Goal: Task Accomplishment & Management: Manage account settings

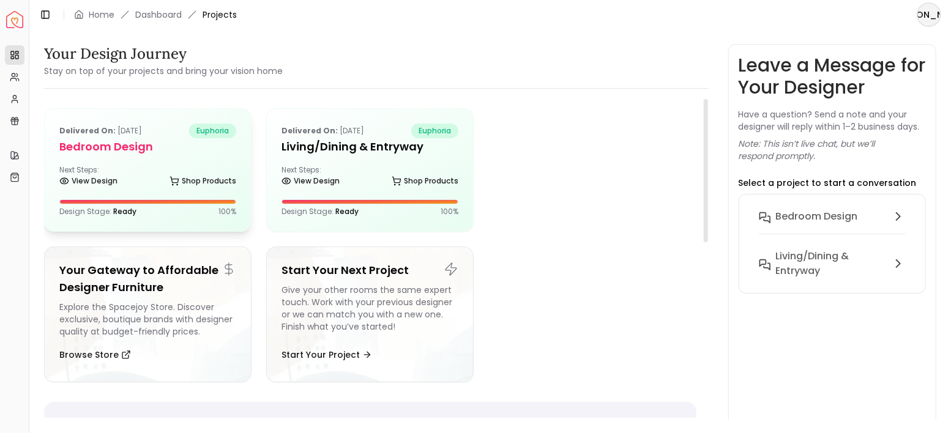
click at [193, 160] on div "Delivered on: Jul 07, 2025 euphoria Bedroom design Next Steps: View Design Shop…" at bounding box center [148, 170] width 206 height 122
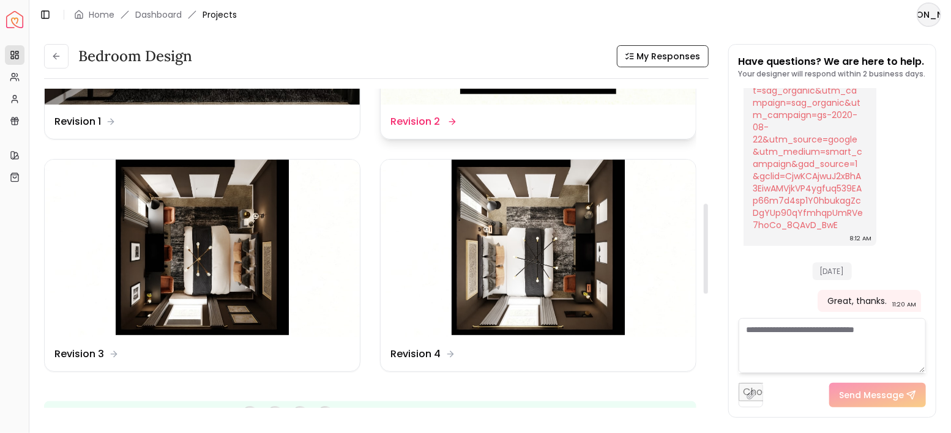
scroll to position [408, 0]
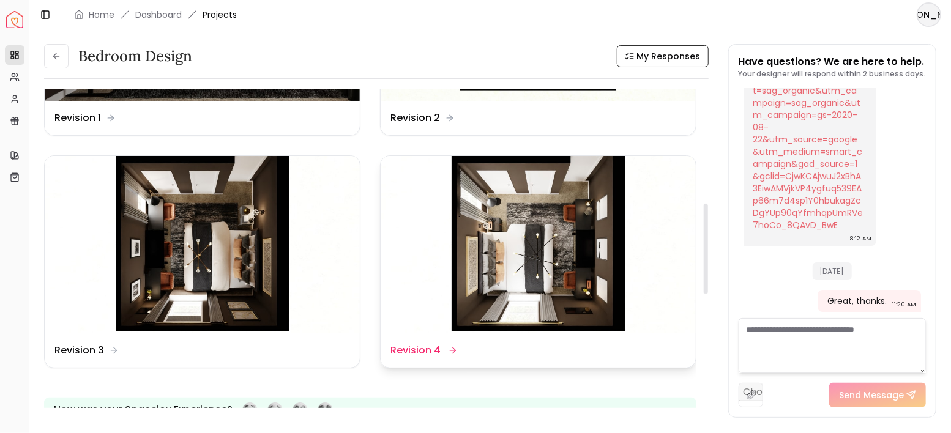
click at [542, 223] on img at bounding box center [538, 244] width 315 height 177
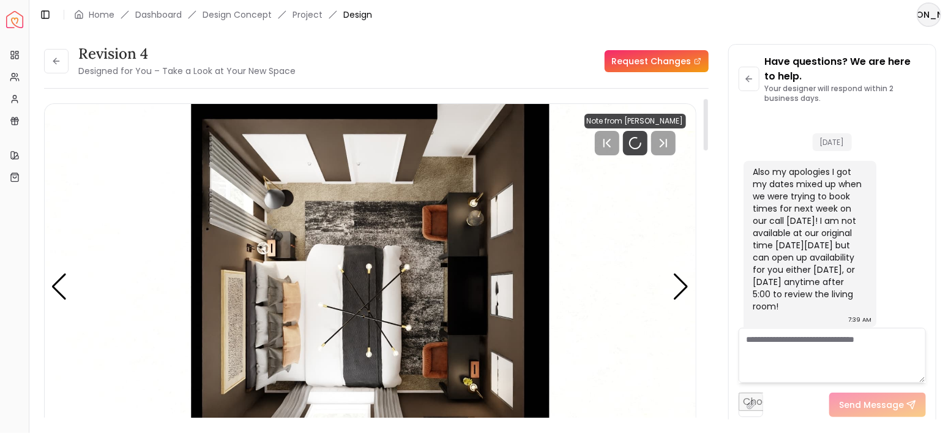
scroll to position [2596, 0]
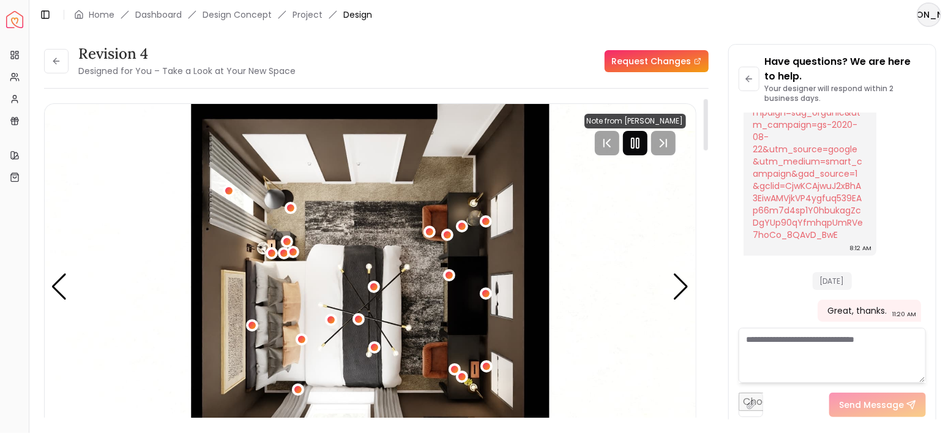
click at [634, 146] on rect "Pause" at bounding box center [632, 143] width 2 height 10
click at [689, 286] on div "Next slide" at bounding box center [681, 287] width 17 height 27
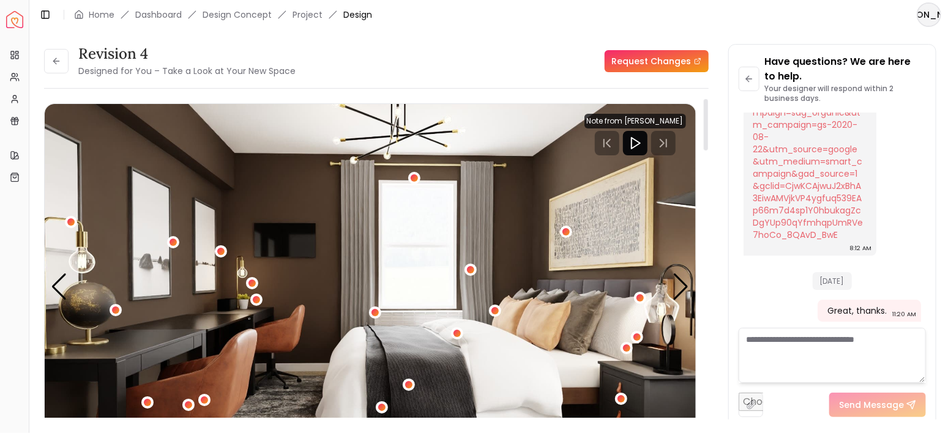
click at [692, 290] on img "2 / 4" at bounding box center [370, 287] width 651 height 367
click at [680, 290] on div "Next slide" at bounding box center [681, 287] width 17 height 27
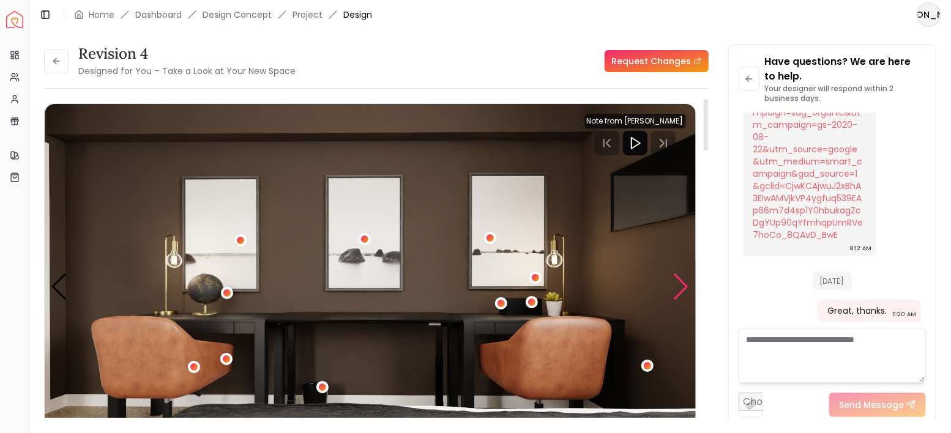
click at [679, 289] on div "Next slide" at bounding box center [681, 287] width 17 height 27
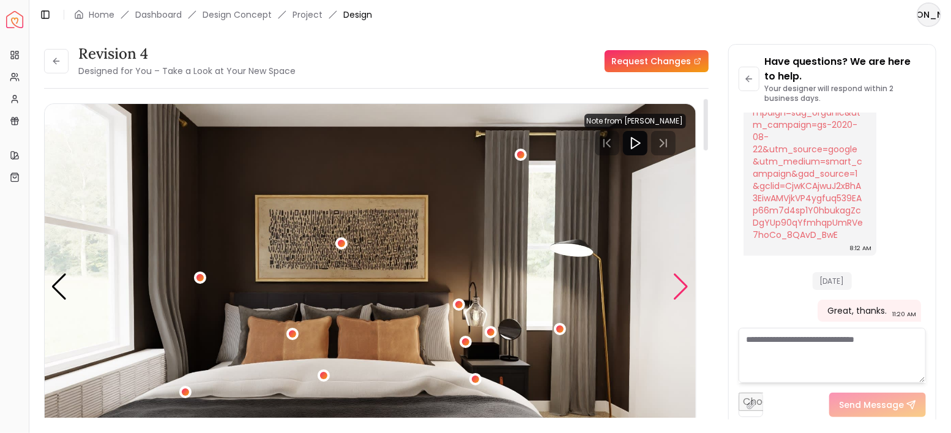
click at [679, 289] on div "Next slide" at bounding box center [681, 287] width 17 height 27
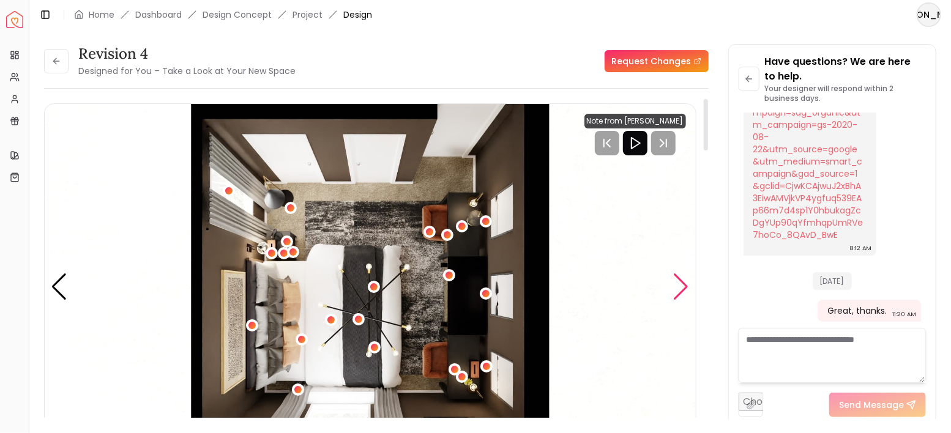
click at [679, 289] on div "Next slide" at bounding box center [681, 287] width 17 height 27
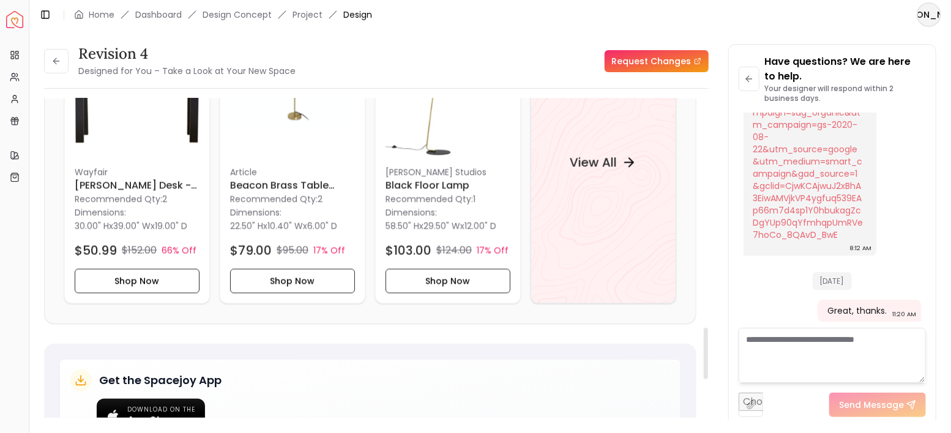
scroll to position [1428, 0]
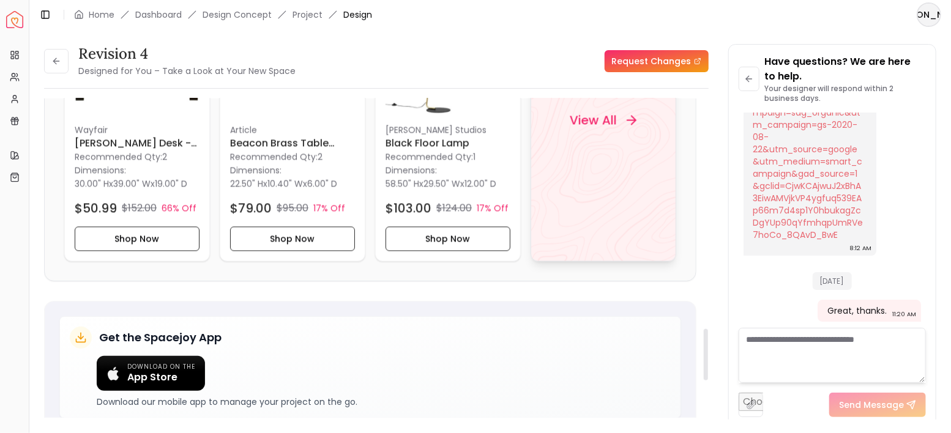
click at [565, 146] on div "View All" at bounding box center [604, 120] width 146 height 283
click at [61, 61] on icon at bounding box center [56, 61] width 10 height 10
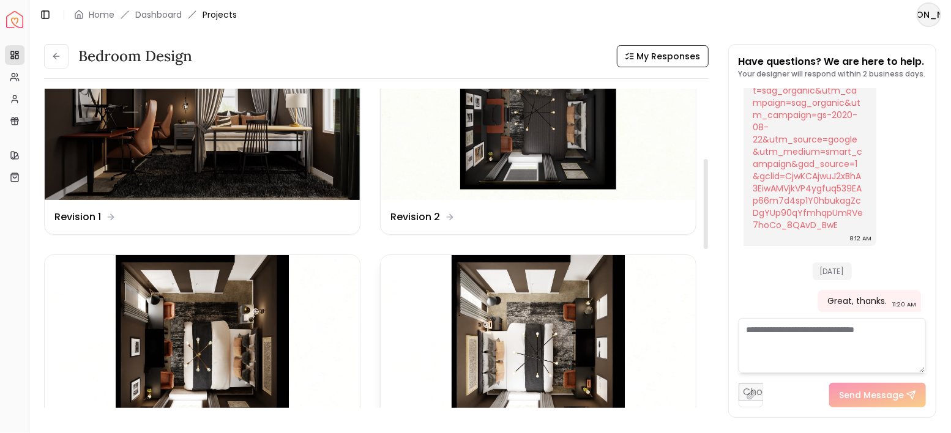
scroll to position [245, 0]
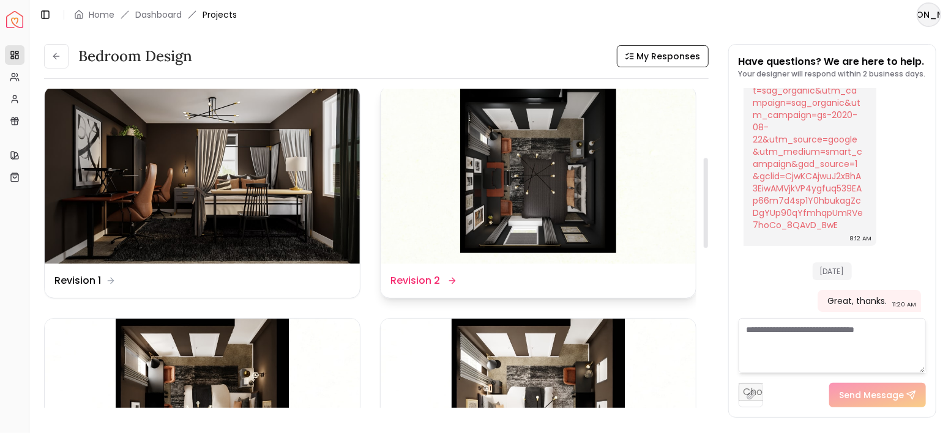
click at [548, 214] on img at bounding box center [538, 175] width 315 height 177
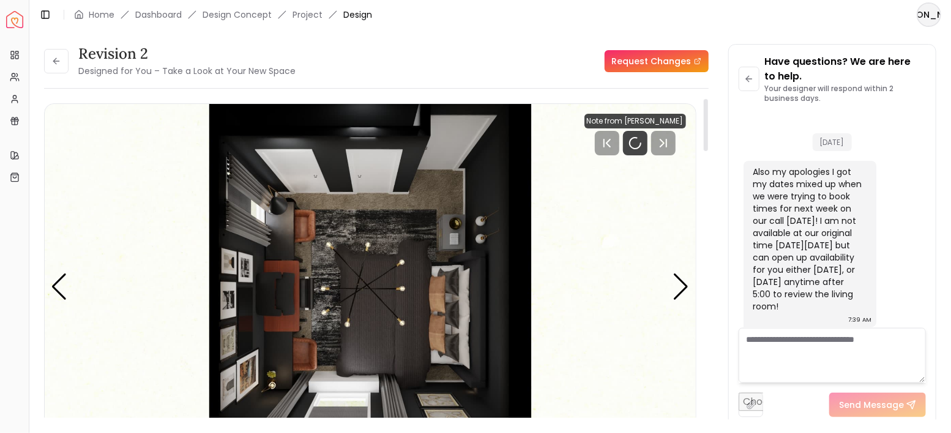
scroll to position [2596, 0]
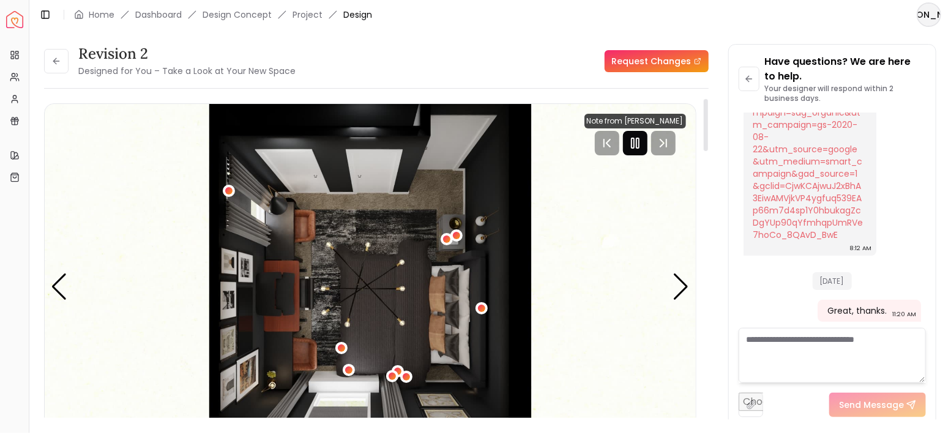
click at [635, 143] on icon "Pause" at bounding box center [635, 143] width 15 height 15
click at [681, 288] on div "Next slide" at bounding box center [681, 287] width 17 height 27
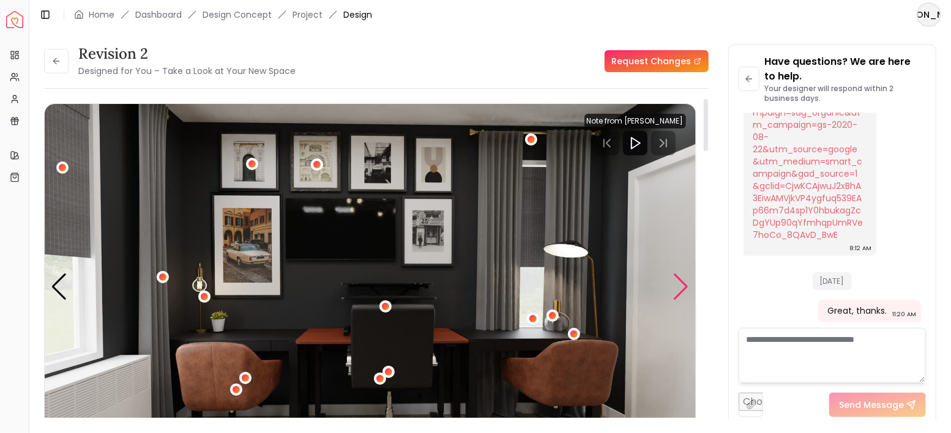
click at [681, 288] on div "Next slide" at bounding box center [681, 287] width 17 height 27
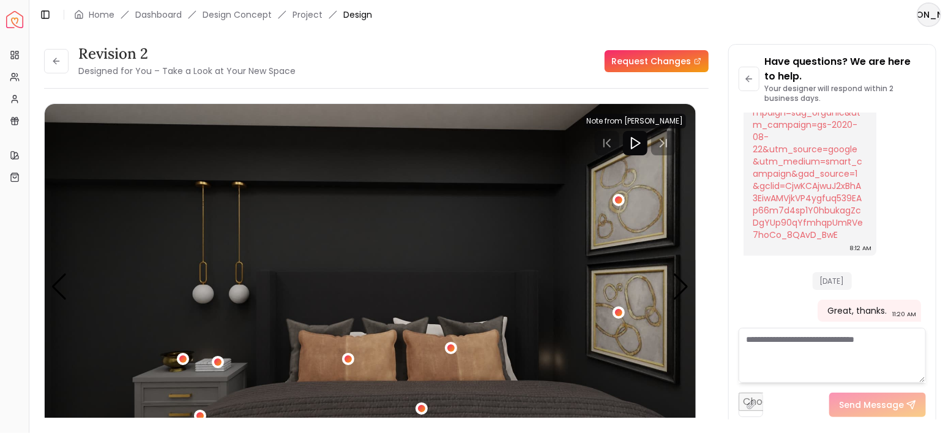
click at [78, 64] on div "Revision 2 Designed for You – Take a Look at Your New Space" at bounding box center [186, 61] width 217 height 34
click at [61, 62] on icon at bounding box center [56, 61] width 10 height 10
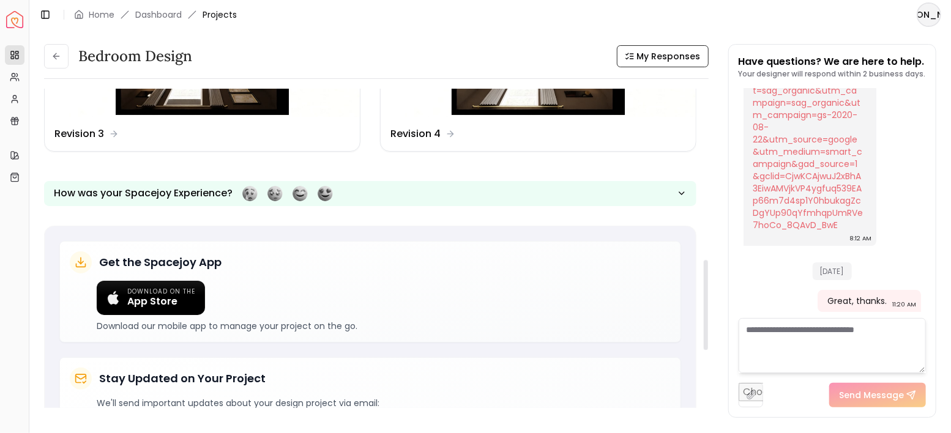
scroll to position [693, 0]
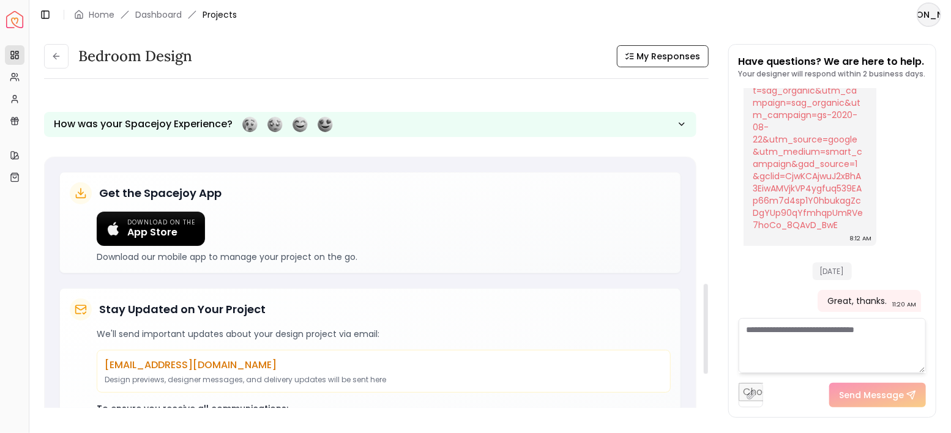
click at [809, 333] on textarea at bounding box center [833, 345] width 188 height 55
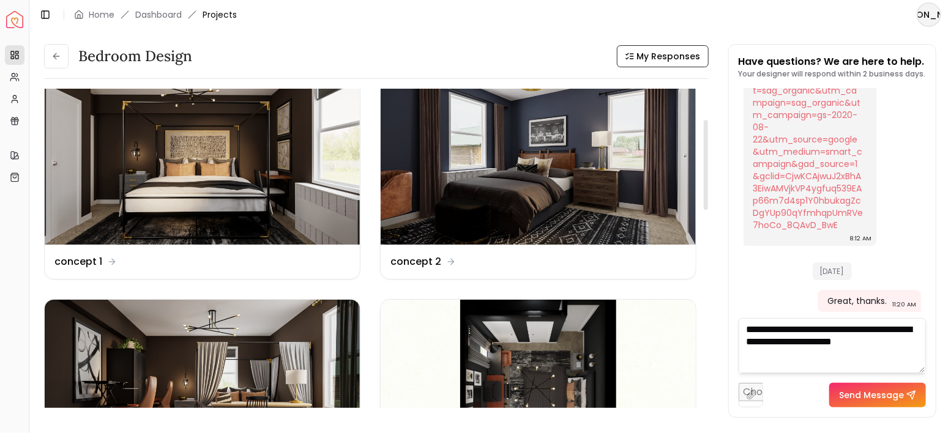
scroll to position [399, 0]
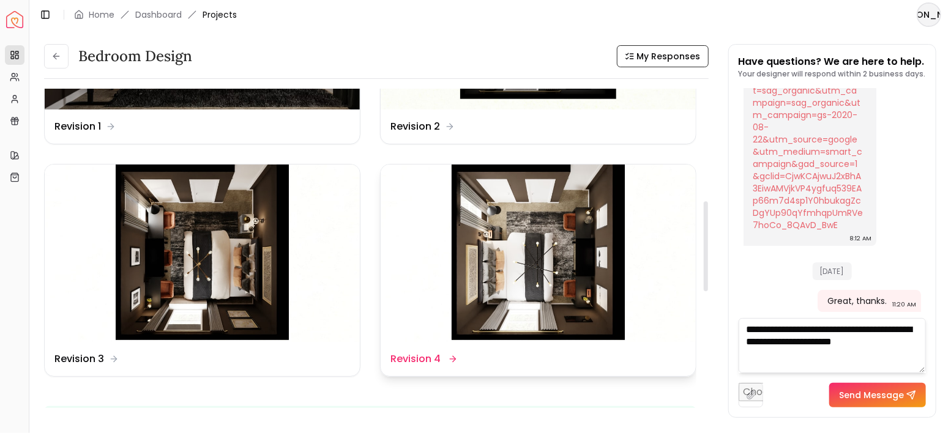
type textarea "**********"
click at [544, 232] on img at bounding box center [538, 253] width 315 height 177
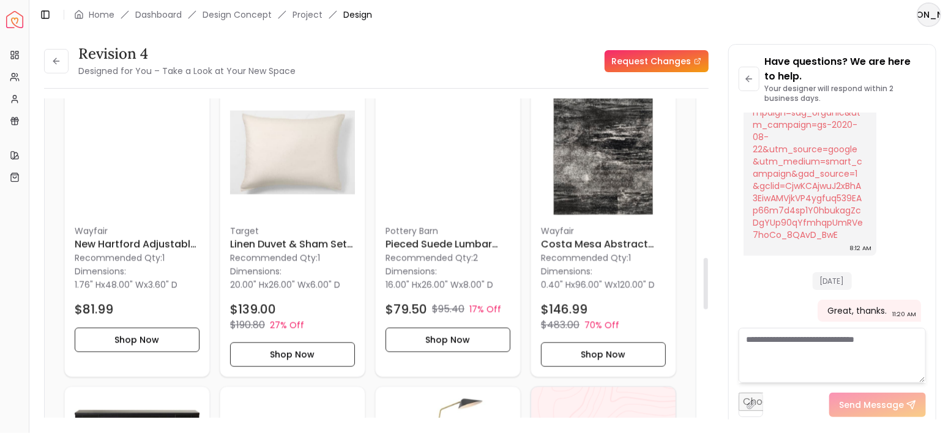
scroll to position [734, 0]
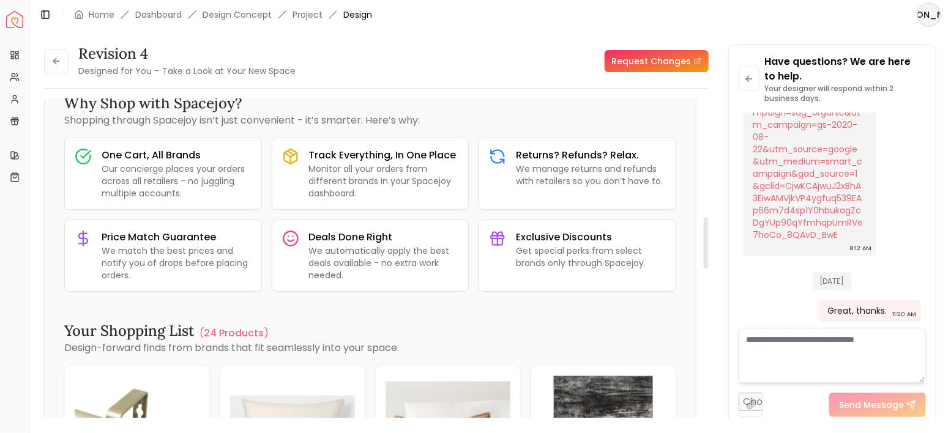
click at [750, 337] on textarea at bounding box center [833, 355] width 188 height 55
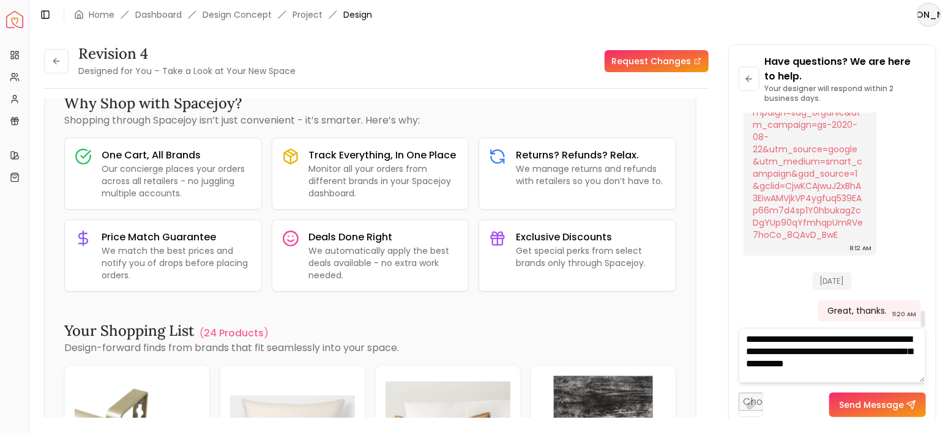
type textarea "**********"
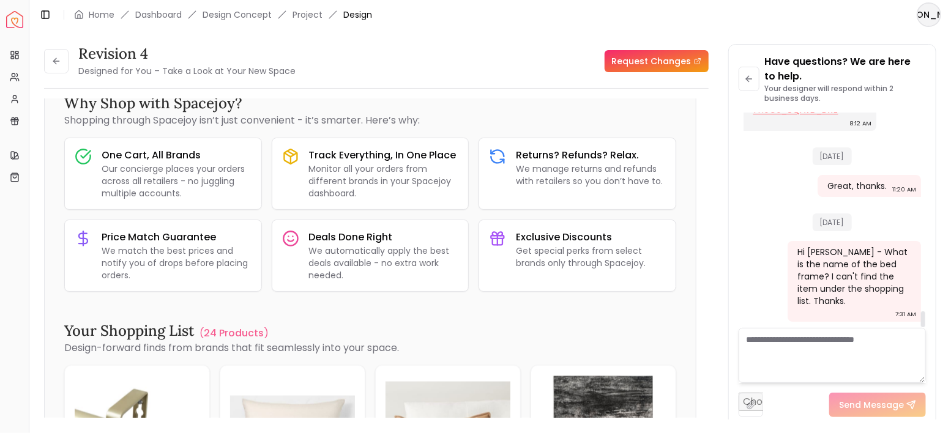
scroll to position [2709, 0]
click at [751, 82] on icon at bounding box center [749, 79] width 10 height 10
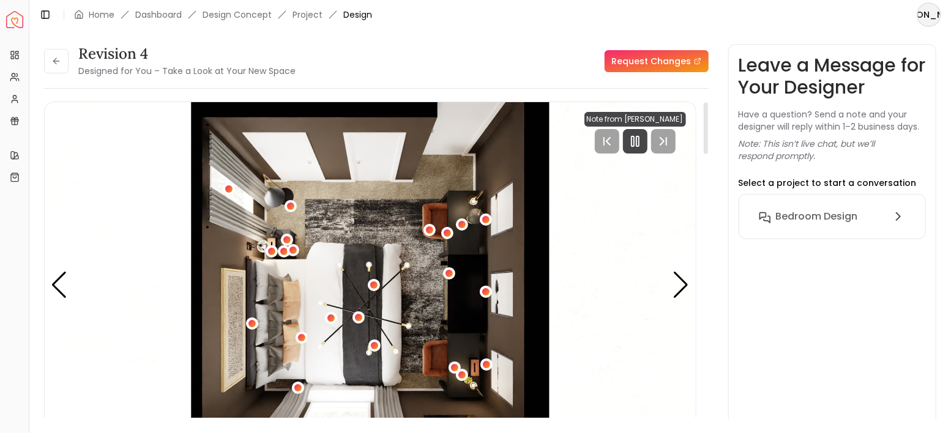
scroll to position [0, 0]
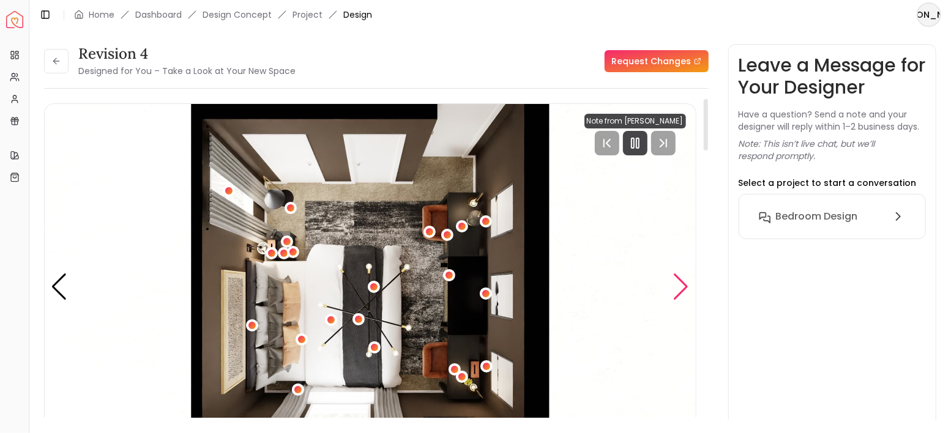
click at [687, 290] on div "Next slide" at bounding box center [681, 287] width 17 height 27
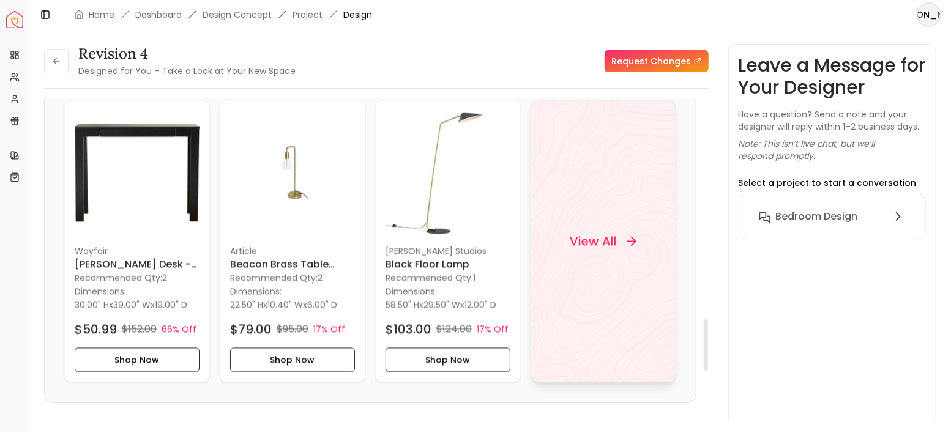
scroll to position [1305, 0]
click at [606, 211] on div "View All" at bounding box center [604, 242] width 146 height 283
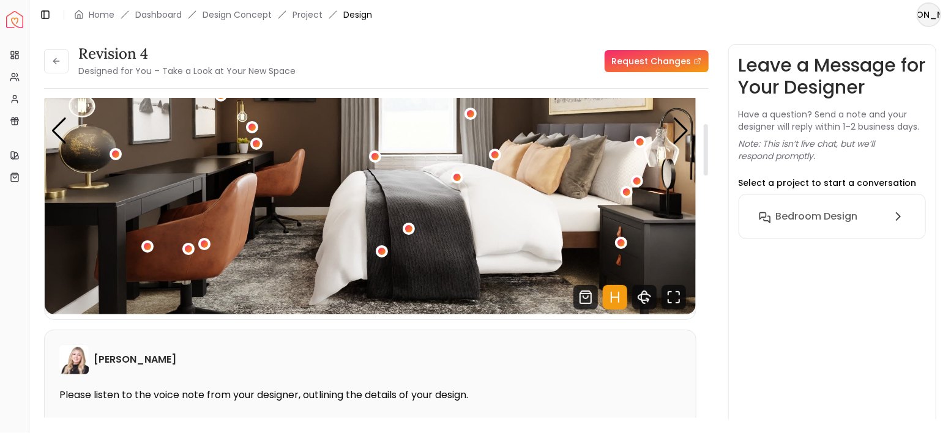
scroll to position [0, 0]
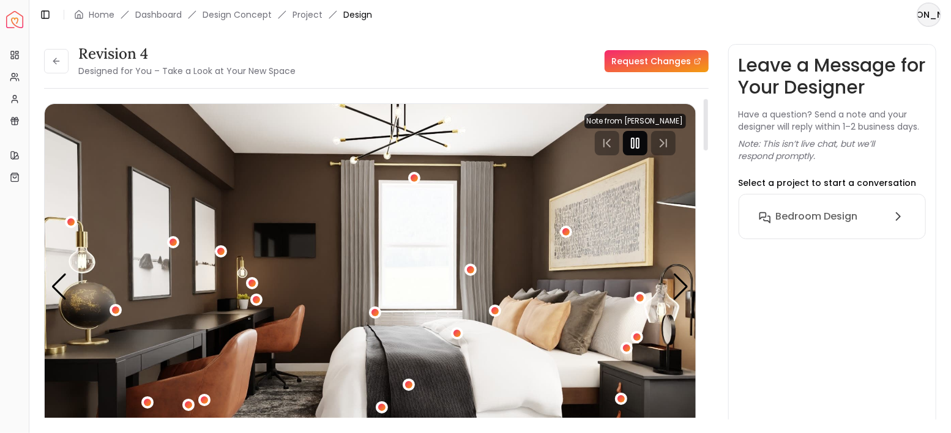
click at [636, 143] on icon "Pause" at bounding box center [635, 143] width 15 height 15
click at [58, 63] on icon at bounding box center [56, 61] width 10 height 10
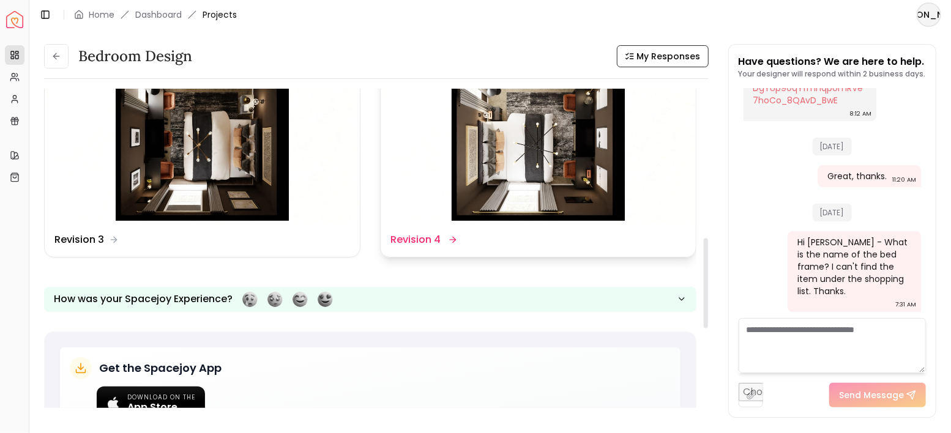
scroll to position [530, 0]
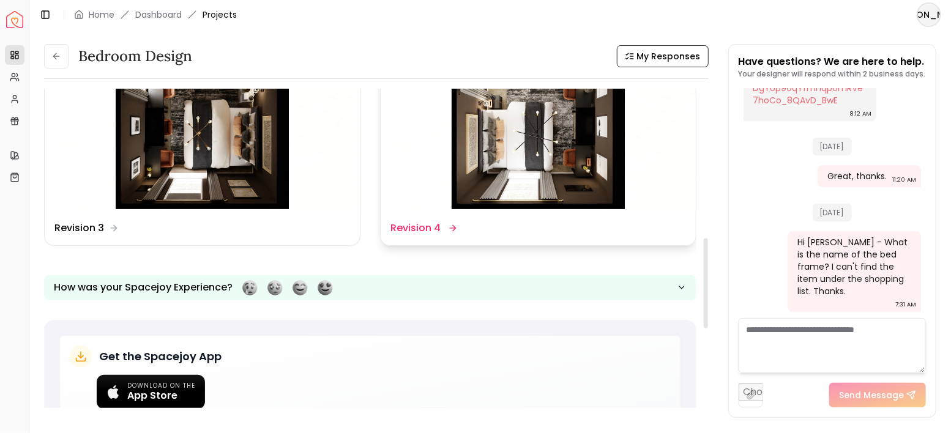
click at [516, 128] on img at bounding box center [538, 122] width 315 height 177
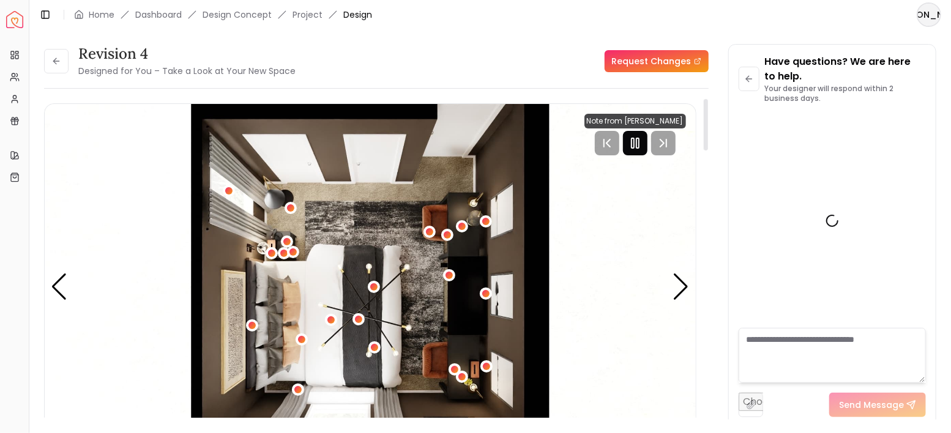
click at [631, 141] on icon "Pause" at bounding box center [635, 143] width 15 height 15
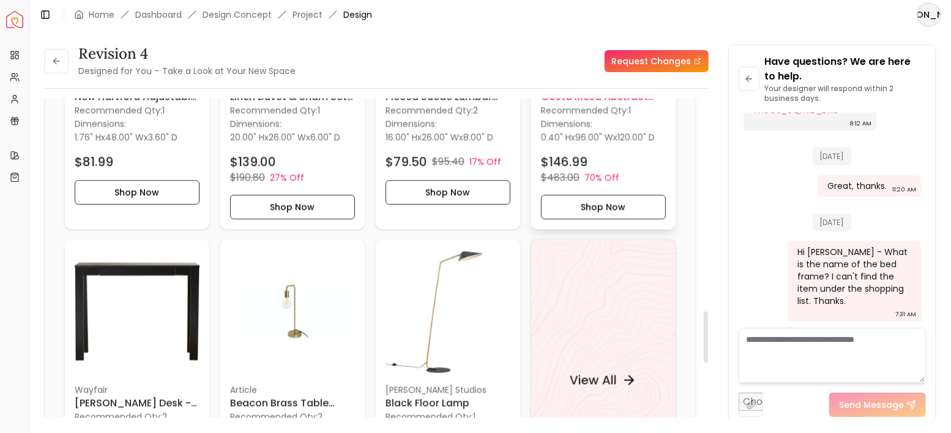
scroll to position [1346, 0]
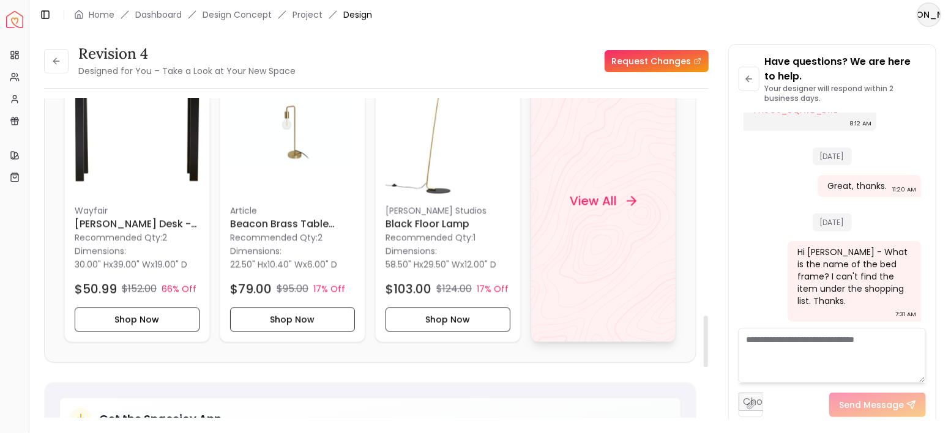
click at [595, 248] on div "View All" at bounding box center [604, 201] width 146 height 283
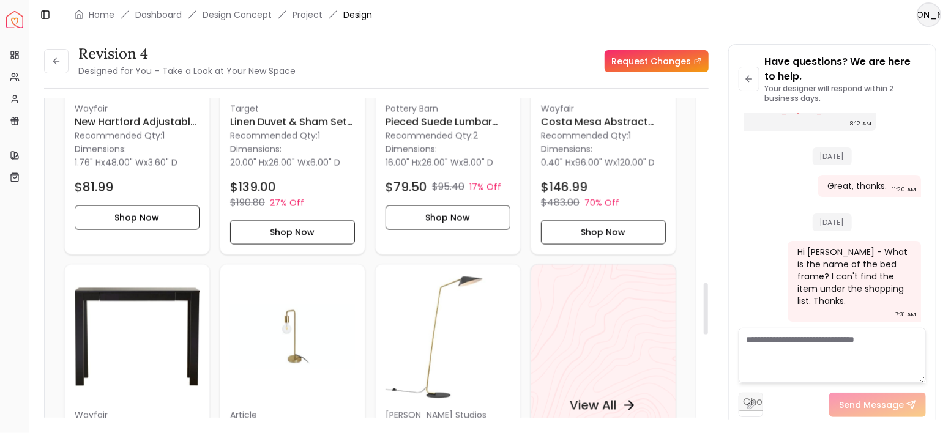
scroll to position [1224, 0]
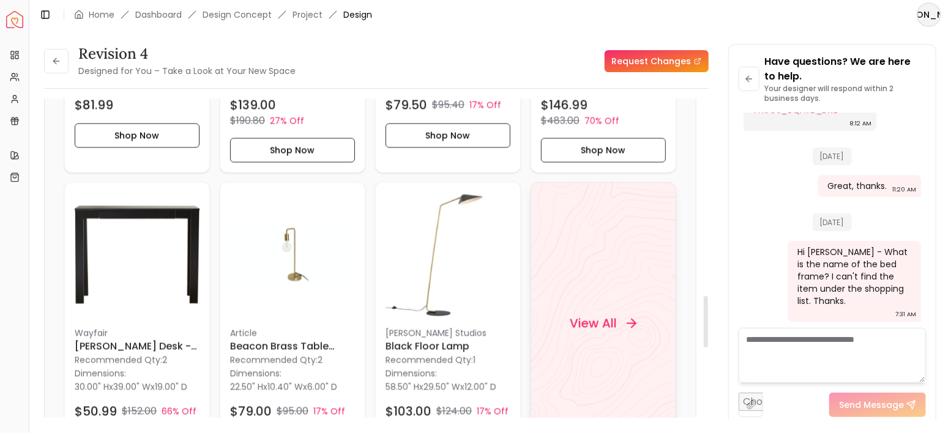
click at [598, 332] on h4 "View All" at bounding box center [593, 323] width 47 height 17
click at [801, 359] on textarea at bounding box center [833, 355] width 188 height 55
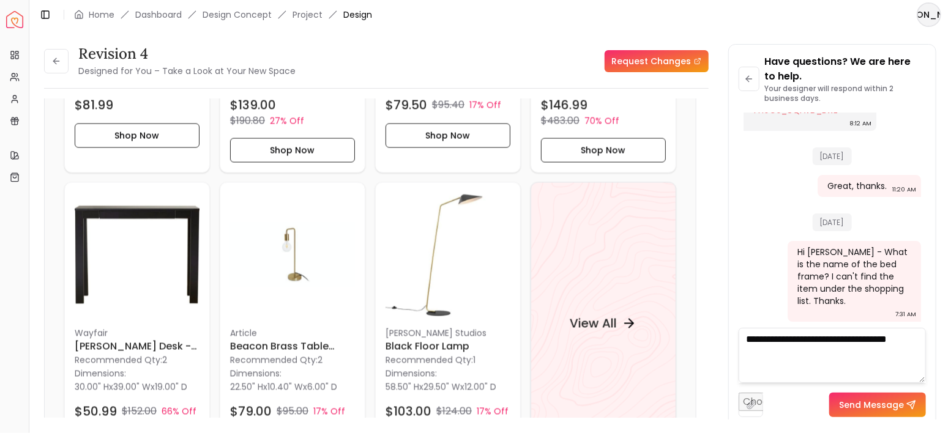
type textarea "**********"
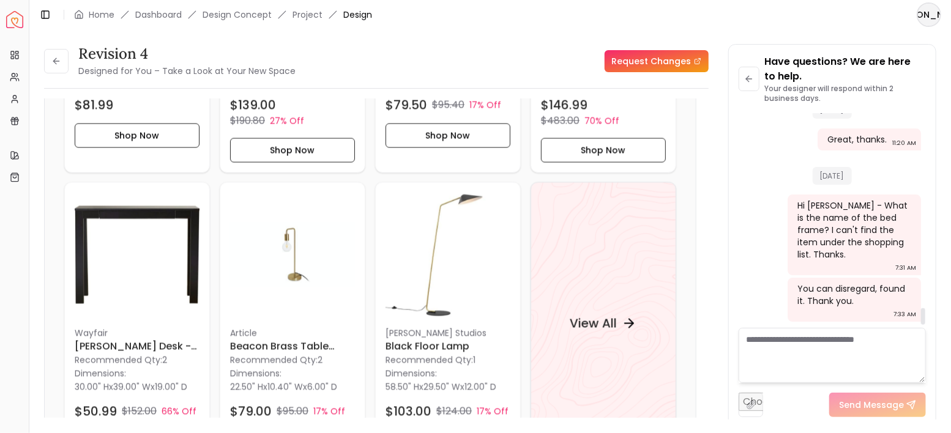
scroll to position [2574, 0]
click at [57, 57] on icon at bounding box center [56, 61] width 10 height 10
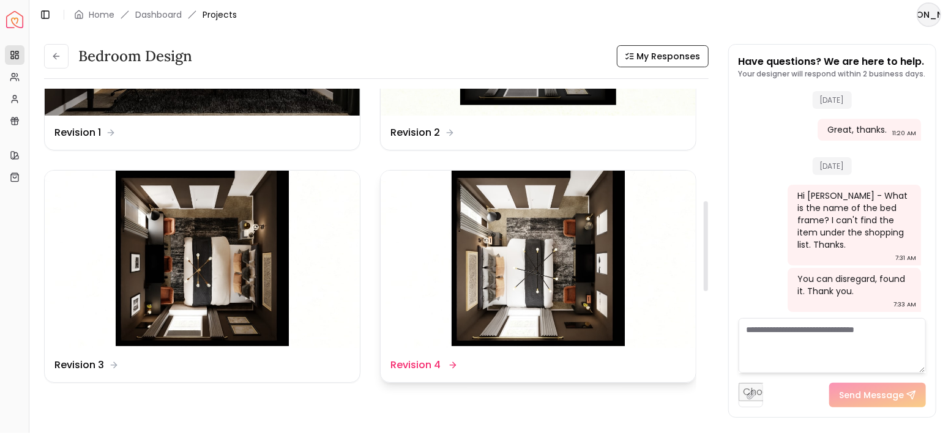
scroll to position [408, 0]
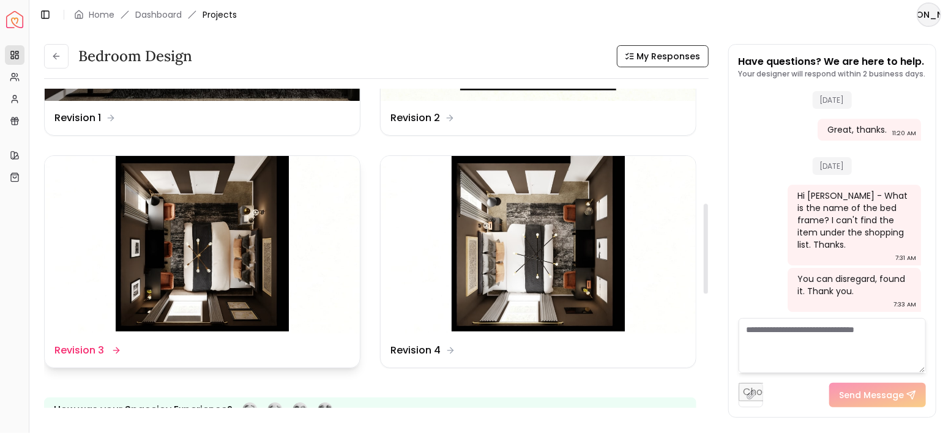
click at [237, 264] on img at bounding box center [202, 244] width 315 height 177
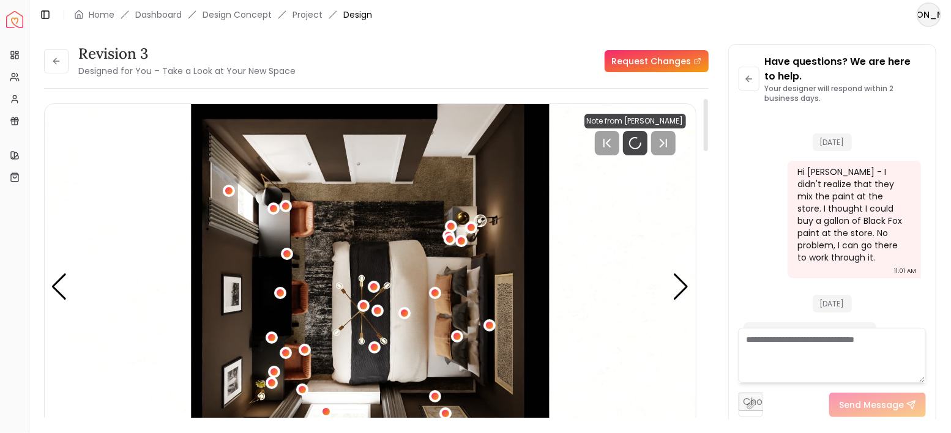
scroll to position [2487, 0]
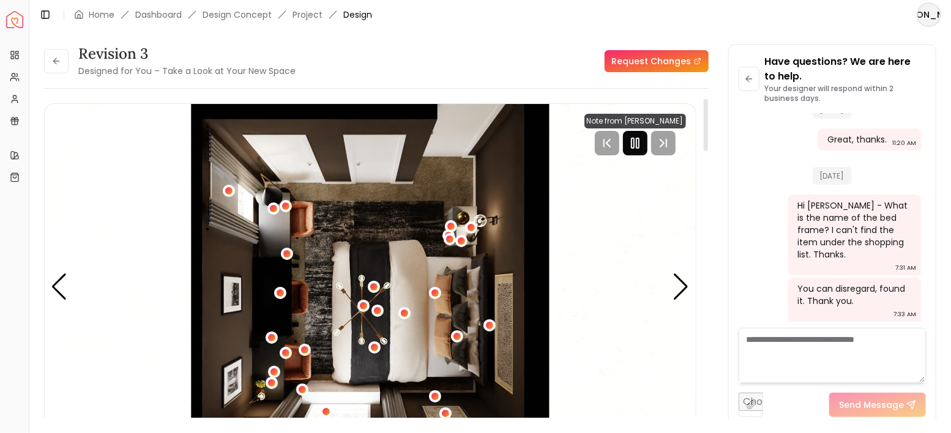
click at [633, 141] on icon "Pause" at bounding box center [635, 143] width 15 height 15
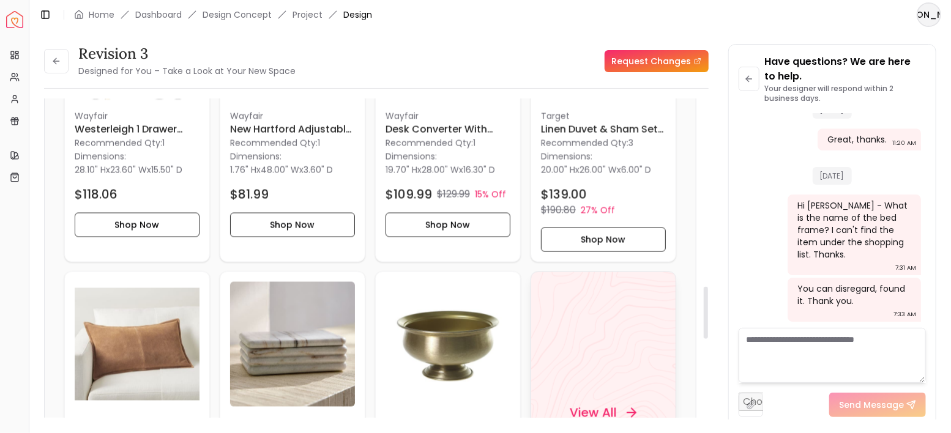
scroll to position [1224, 0]
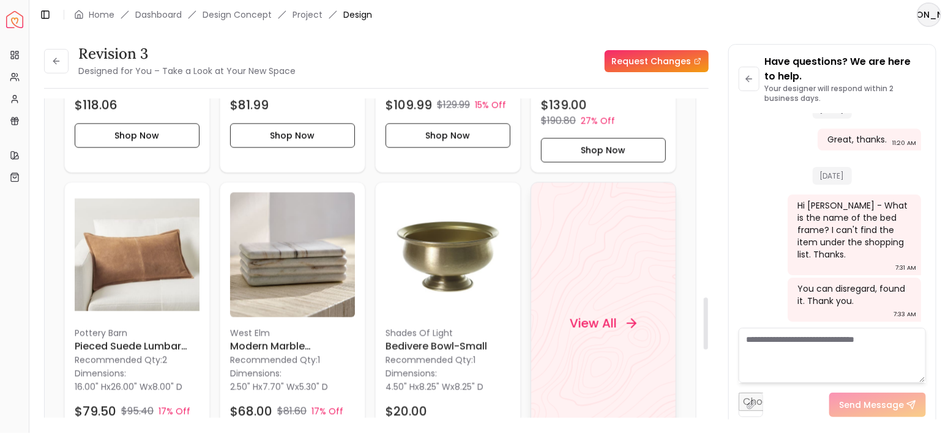
click at [598, 315] on h4 "View All" at bounding box center [593, 323] width 47 height 17
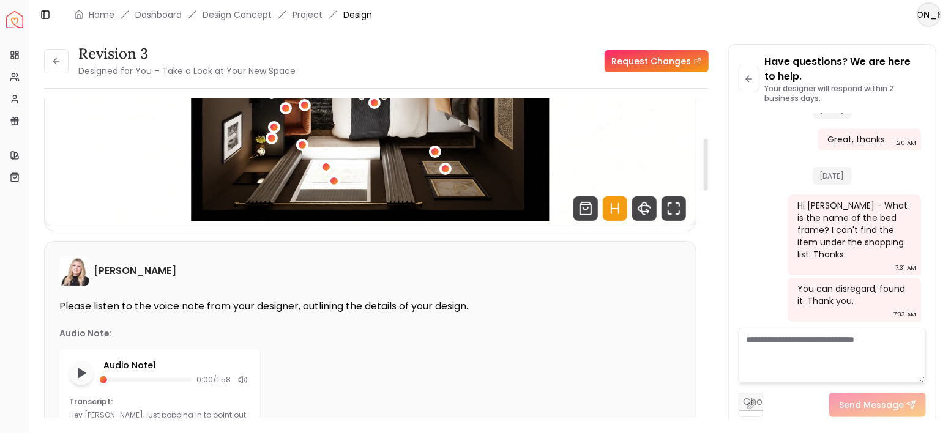
scroll to position [0, 0]
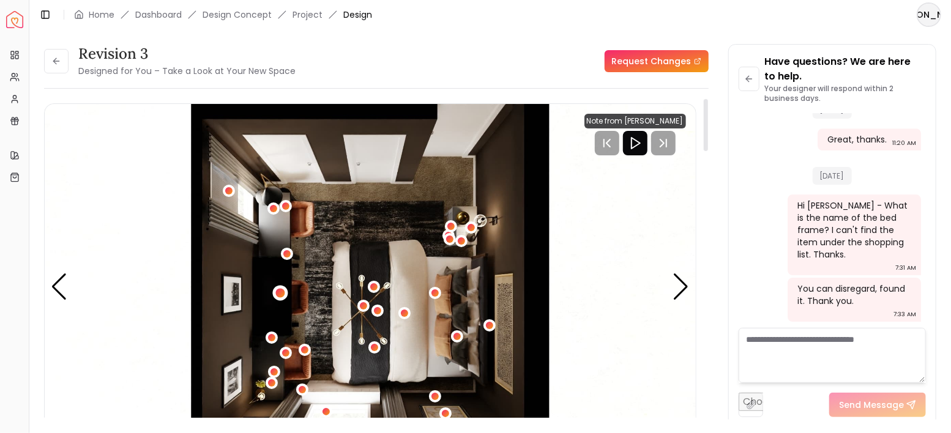
click at [285, 294] on div "1 / 4" at bounding box center [279, 292] width 15 height 15
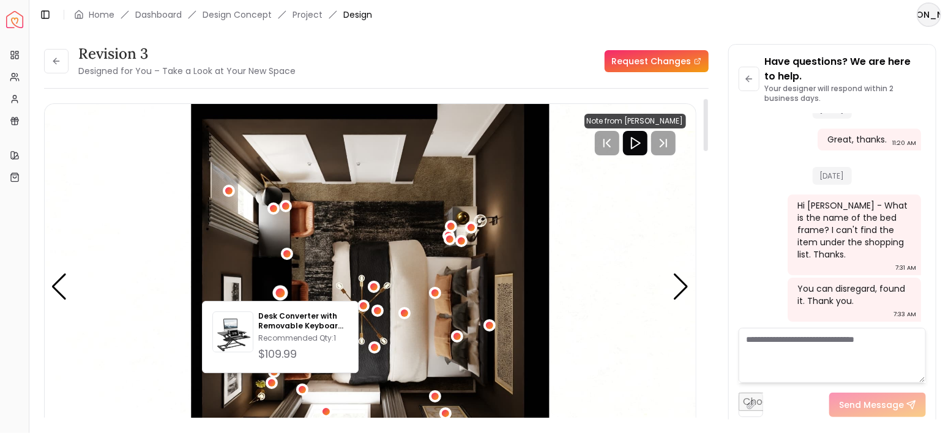
click at [315, 278] on img "1 / 4" at bounding box center [370, 287] width 651 height 367
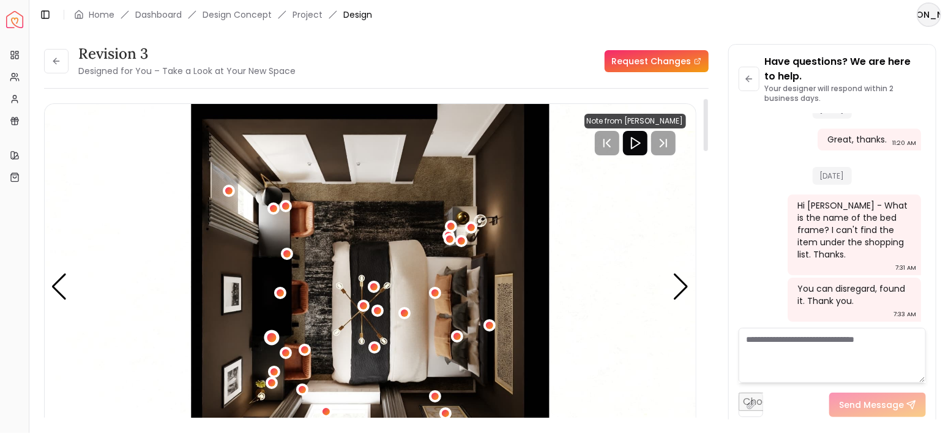
click at [273, 333] on div "1 / 4" at bounding box center [271, 337] width 9 height 9
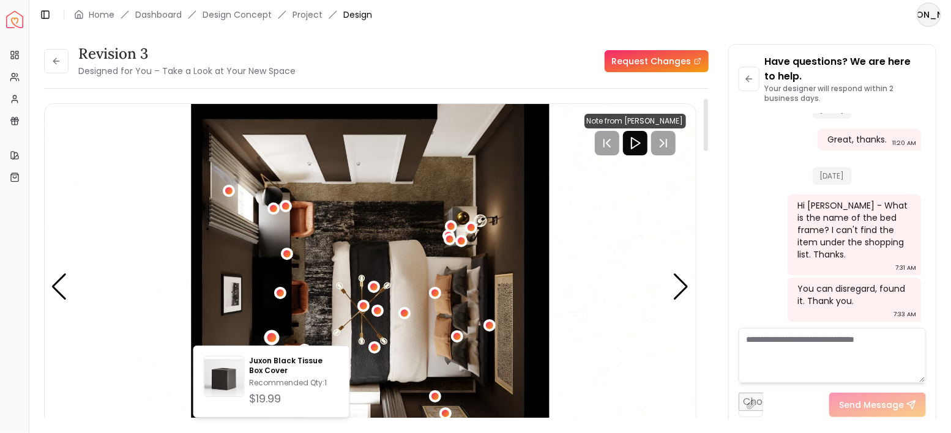
click at [336, 304] on img "1 / 4" at bounding box center [370, 287] width 651 height 367
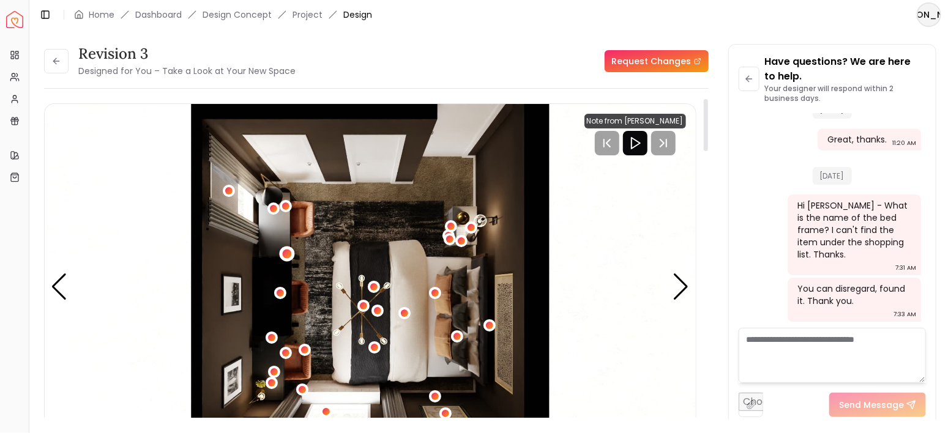
click at [290, 251] on div "1 / 4" at bounding box center [287, 254] width 9 height 9
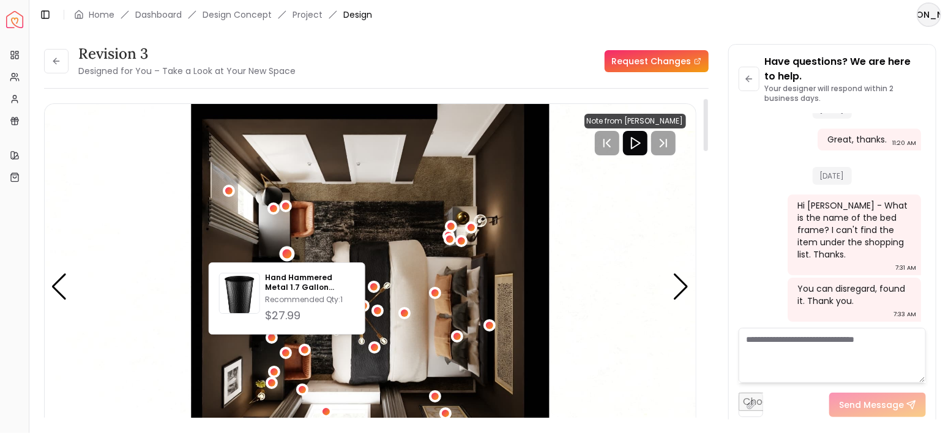
click at [348, 235] on img "1 / 4" at bounding box center [370, 287] width 651 height 367
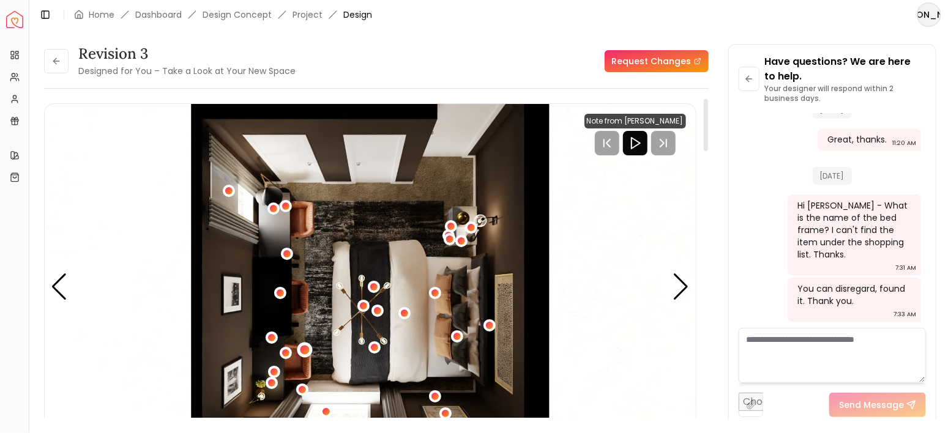
click at [300, 346] on div "1 / 4" at bounding box center [304, 349] width 9 height 9
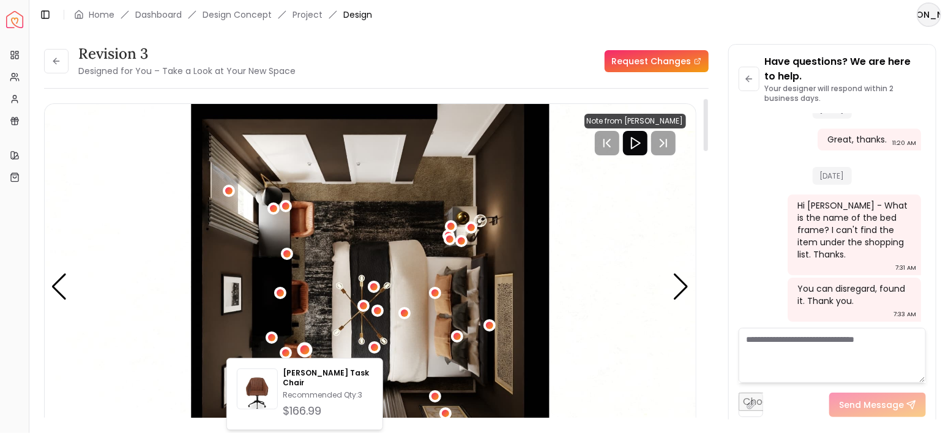
click at [336, 287] on img "1 / 4" at bounding box center [370, 287] width 651 height 367
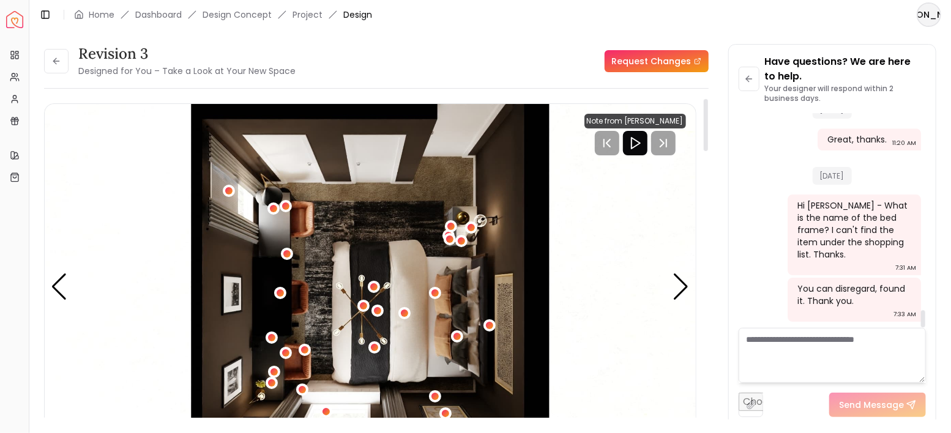
scroll to position [2486, 0]
click at [821, 342] on textarea at bounding box center [833, 355] width 188 height 55
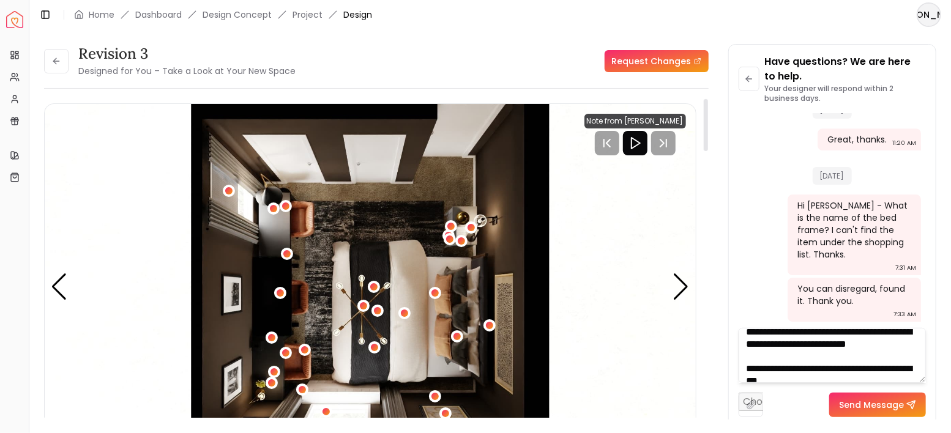
scroll to position [0, 0]
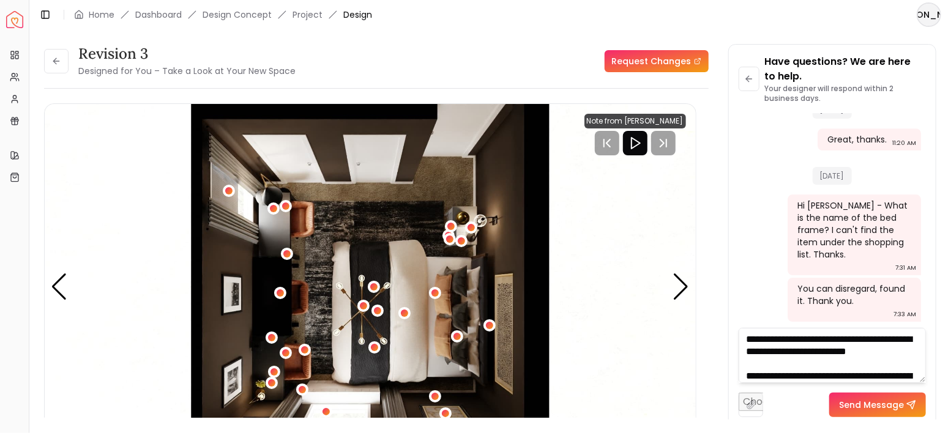
click at [834, 363] on textarea "**********" at bounding box center [833, 355] width 188 height 55
click at [794, 353] on textarea "**********" at bounding box center [833, 355] width 188 height 55
click at [798, 349] on textarea "**********" at bounding box center [833, 355] width 188 height 55
click at [839, 357] on textarea "**********" at bounding box center [833, 355] width 188 height 55
type textarea "**********"
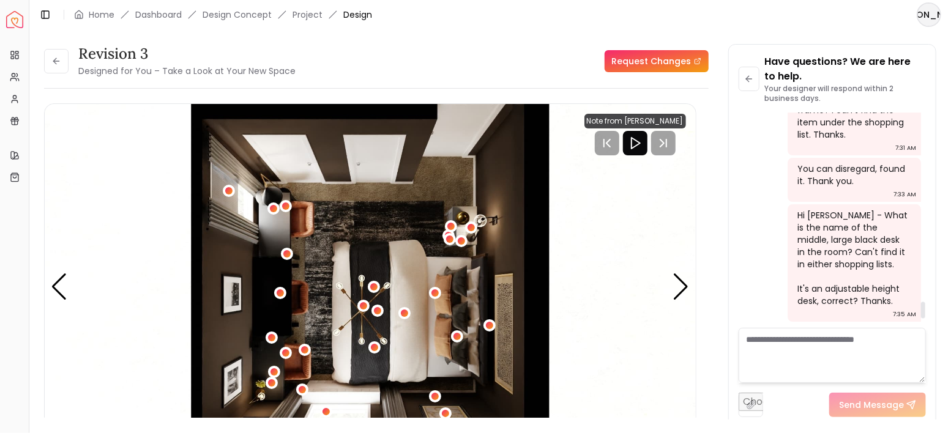
scroll to position [2606, 0]
click at [61, 67] on button at bounding box center [56, 61] width 24 height 24
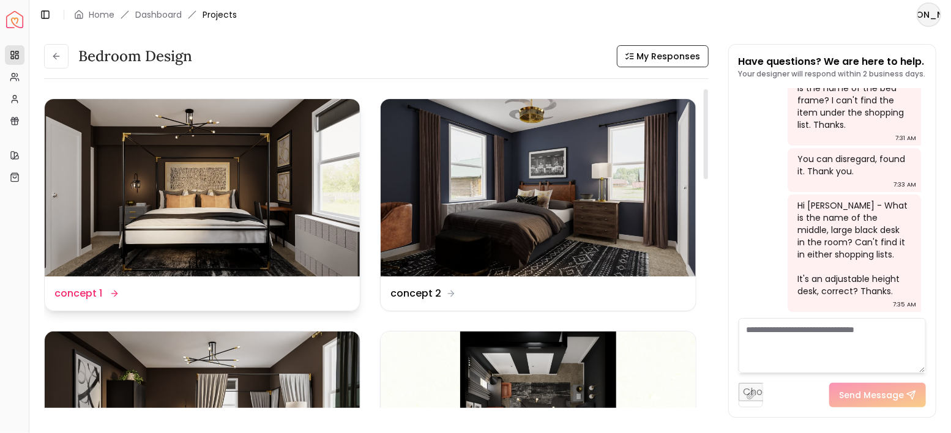
click at [286, 200] on img at bounding box center [202, 187] width 315 height 177
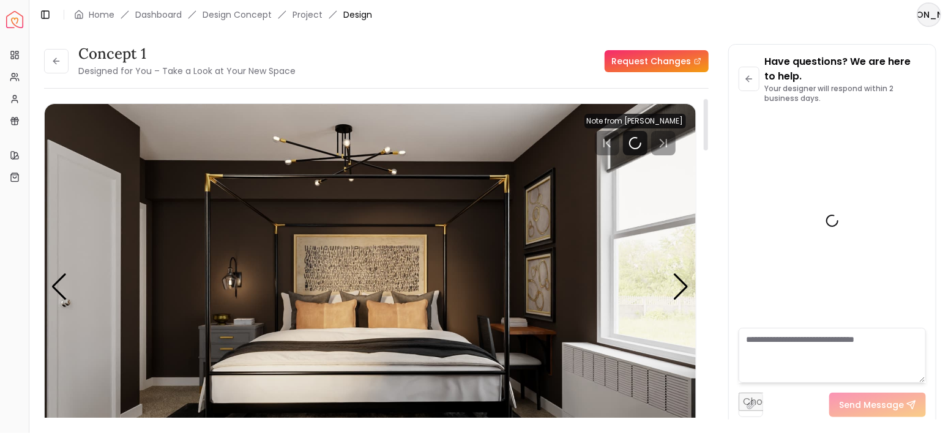
scroll to position [2445, 0]
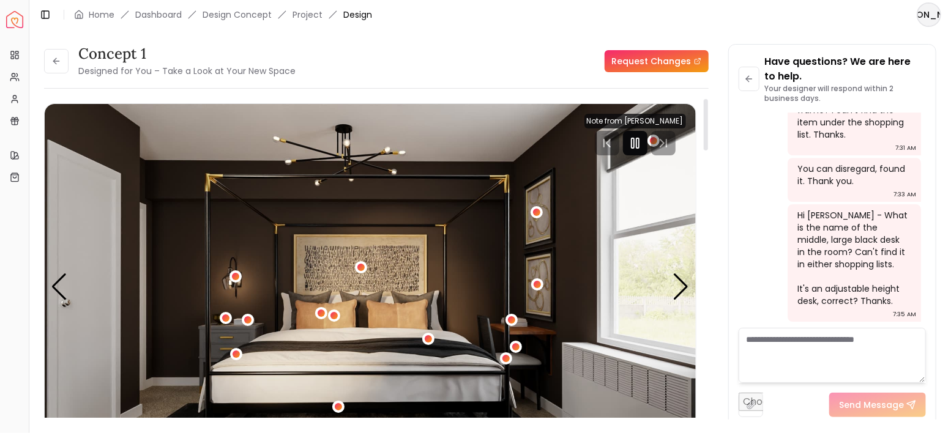
click at [636, 143] on rect "Pause" at bounding box center [637, 143] width 2 height 10
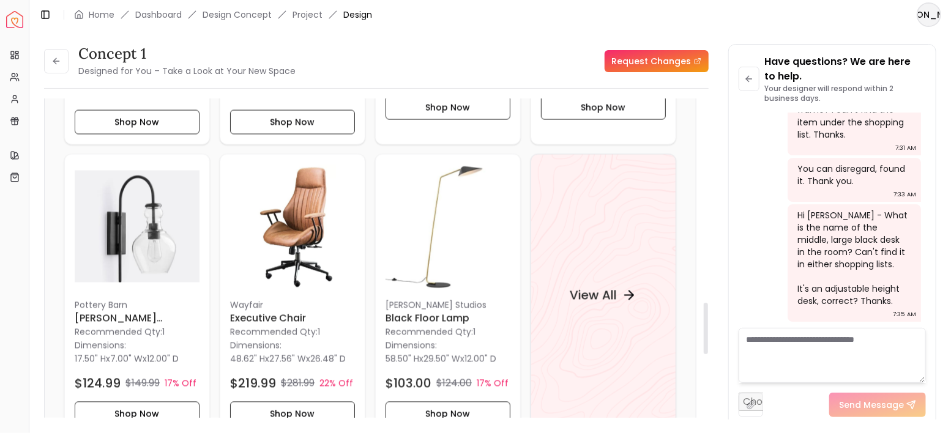
scroll to position [1264, 0]
click at [591, 289] on h4 "View All" at bounding box center [593, 295] width 47 height 17
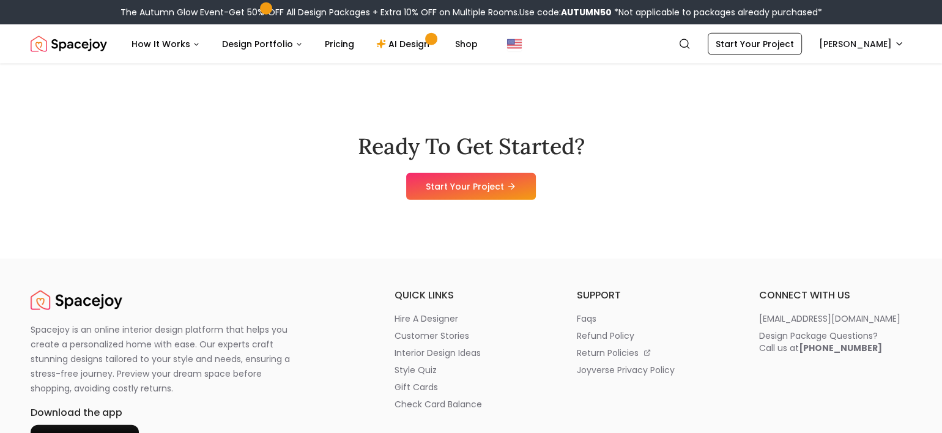
scroll to position [3059, 0]
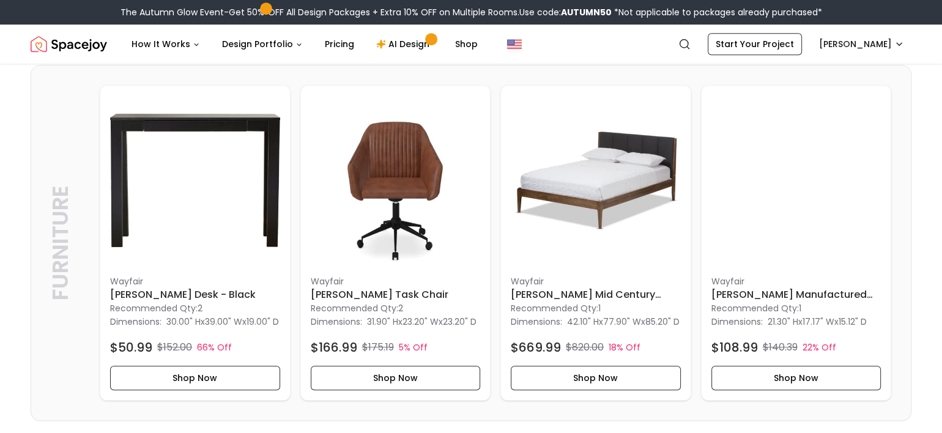
scroll to position [1019, 0]
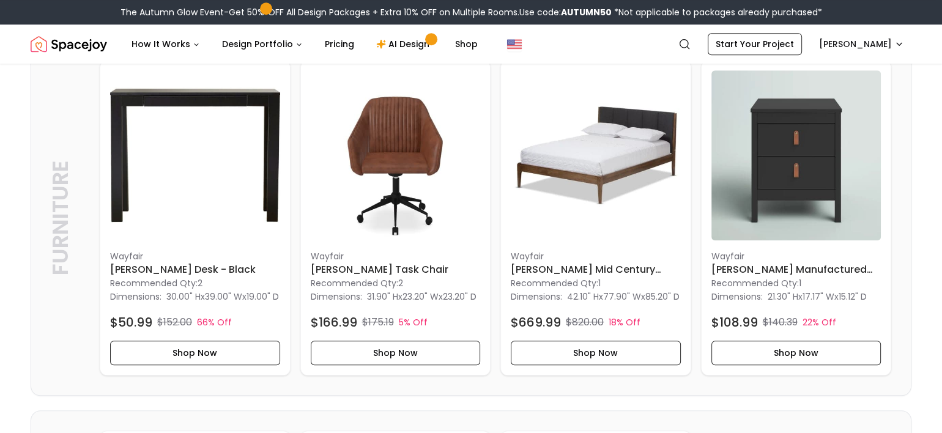
click at [904, 204] on div "Furniture Furniture Wayfair Genthner Desk - Black Recommended Qty: 2 Dimensions…" at bounding box center [471, 217] width 880 height 355
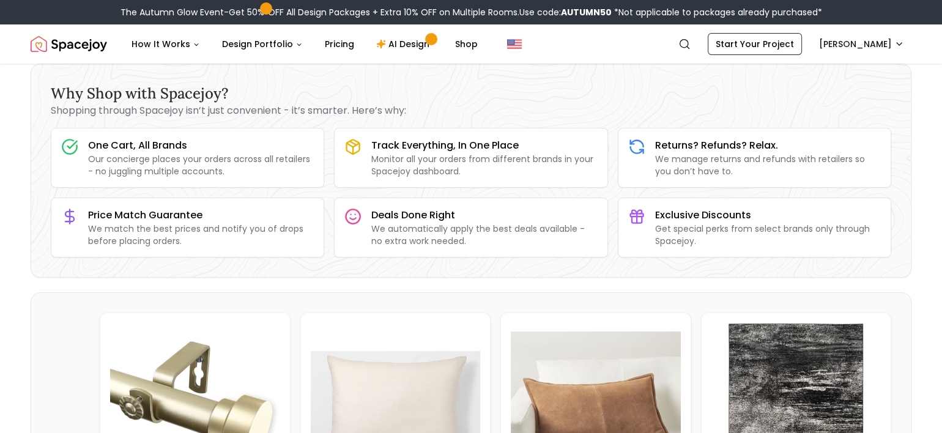
scroll to position [0, 0]
